Goal: Navigation & Orientation: Understand site structure

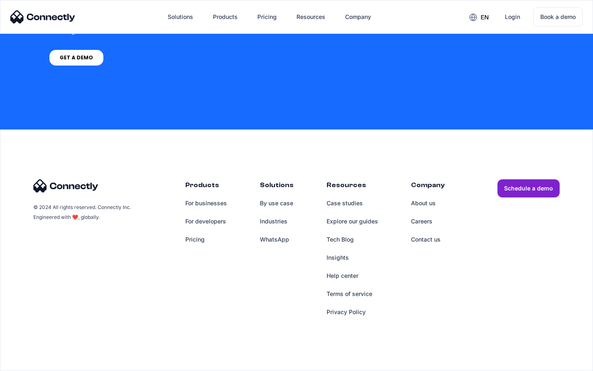
scroll to position [2098, 0]
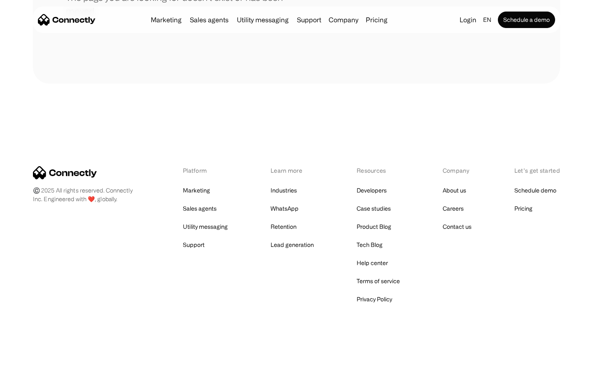
scroll to position [150, 0]
